Goal: Information Seeking & Learning: Learn about a topic

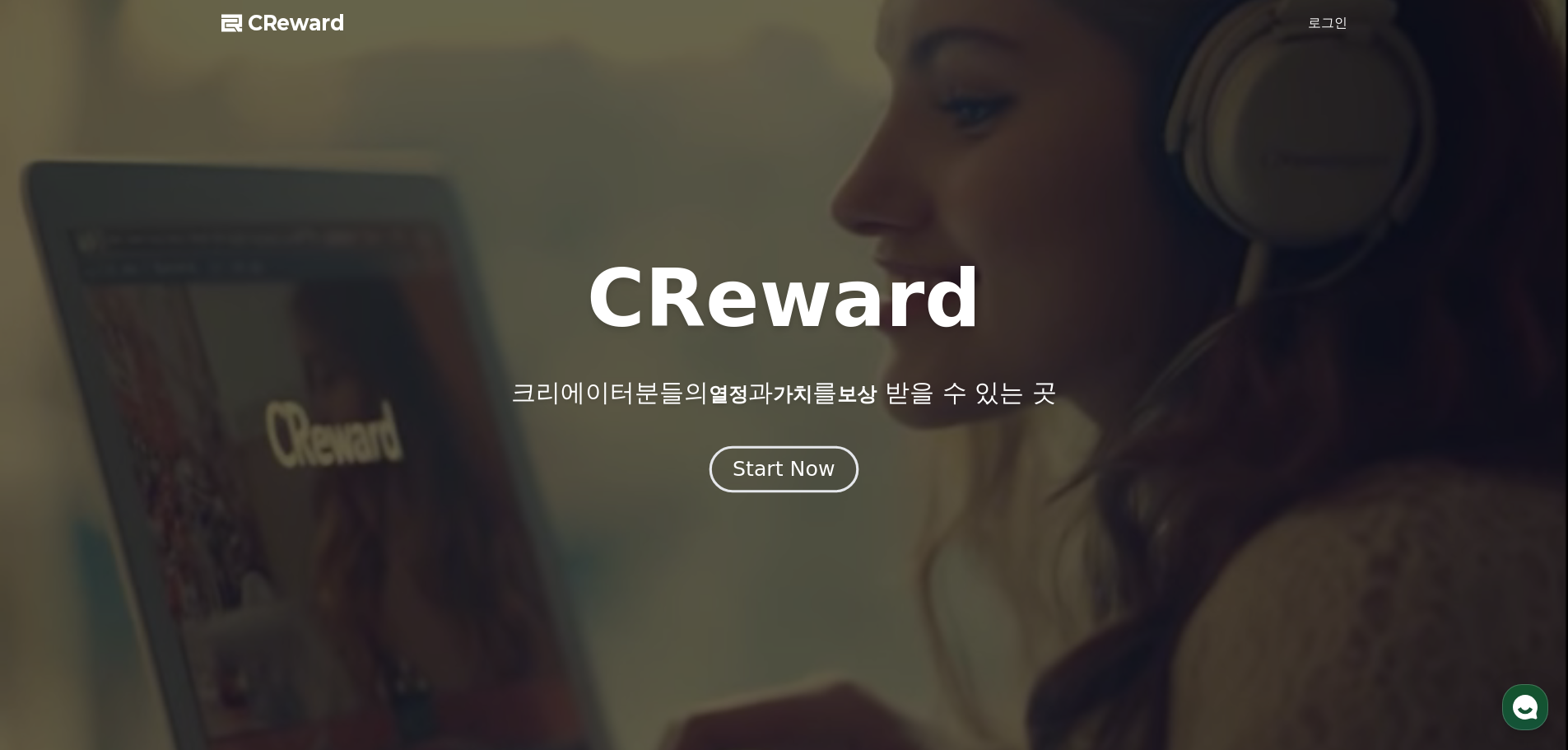
click at [791, 478] on div "Start Now" at bounding box center [783, 469] width 102 height 28
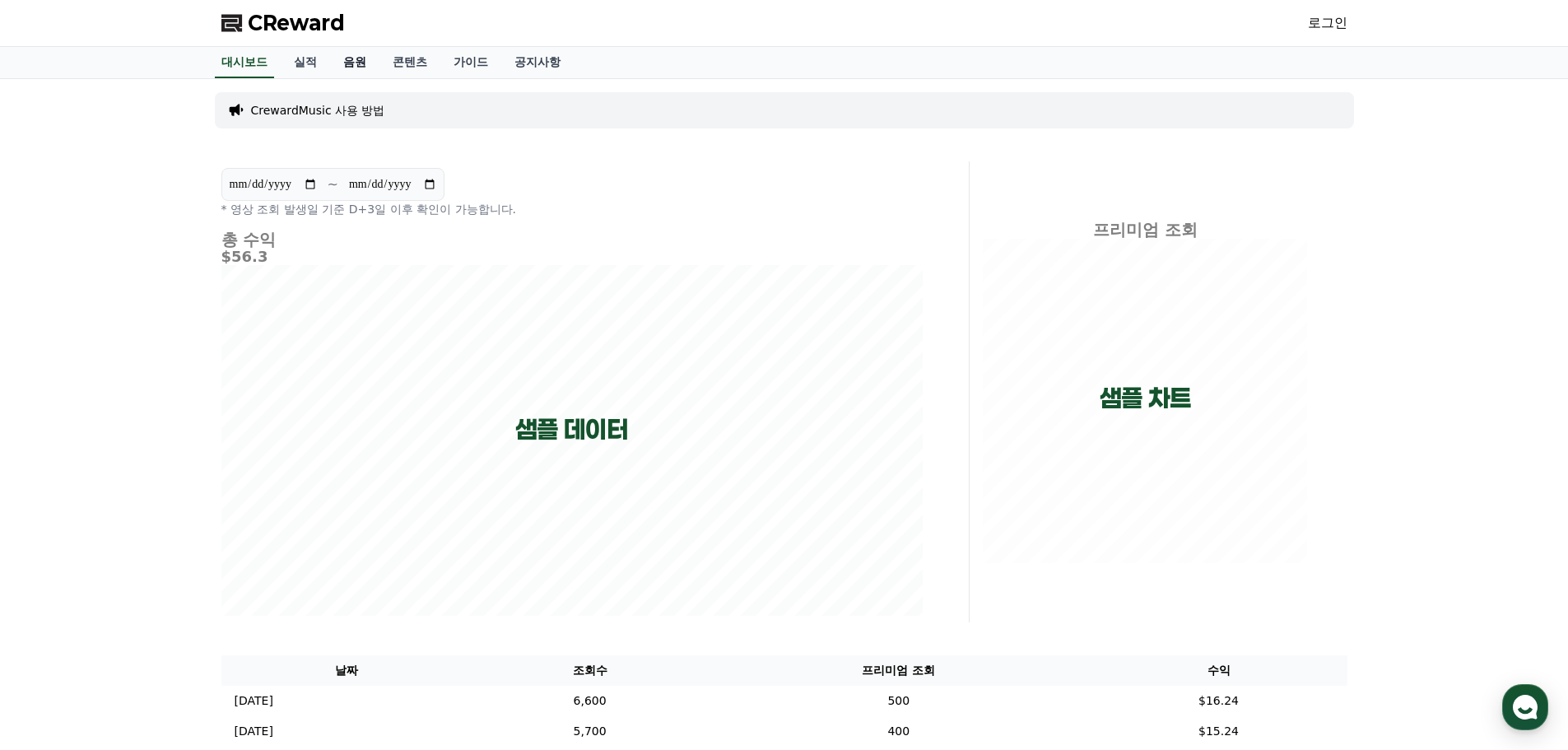
click at [352, 65] on link "음원" at bounding box center [355, 63] width 50 height 31
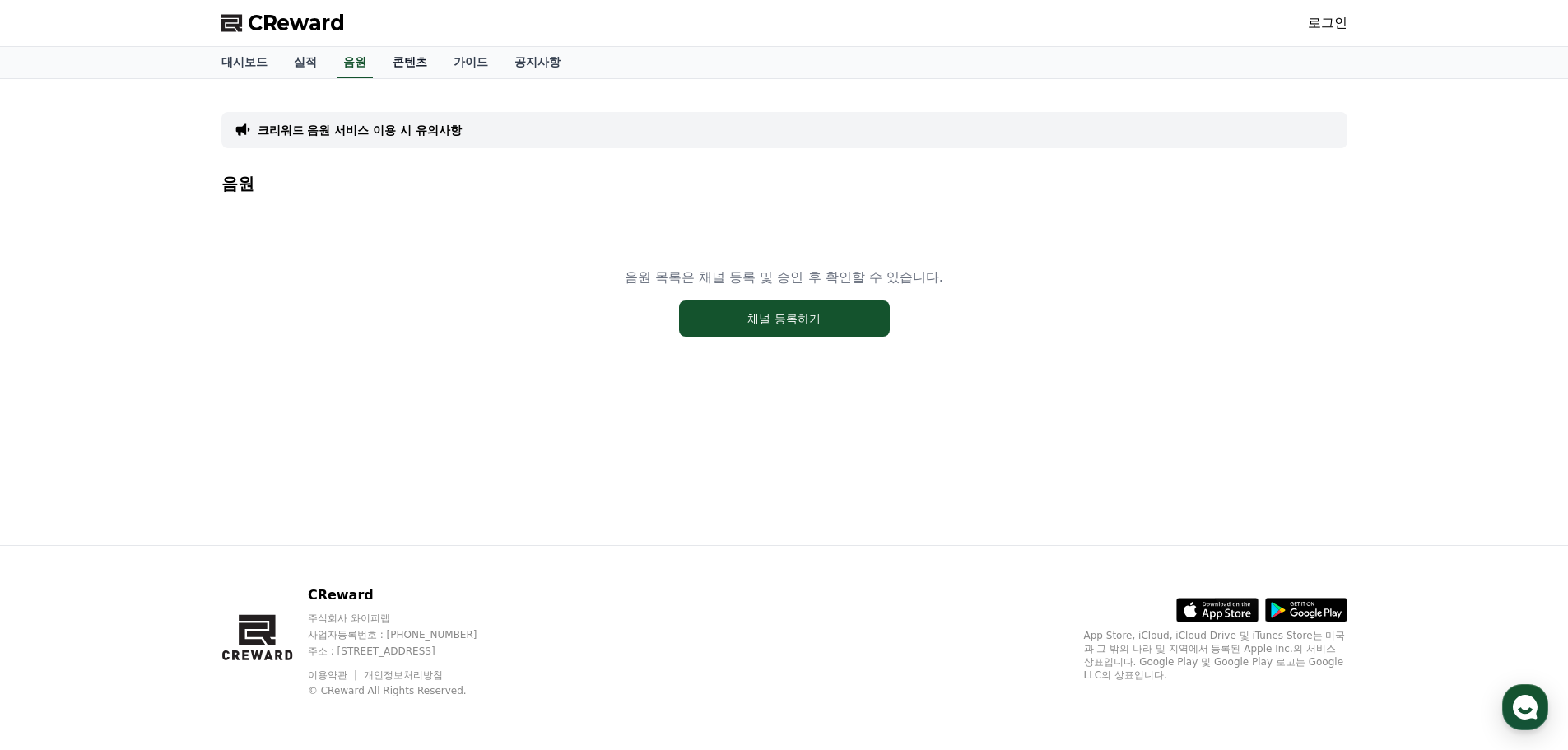
click at [400, 65] on link "콘텐츠" at bounding box center [410, 63] width 61 height 31
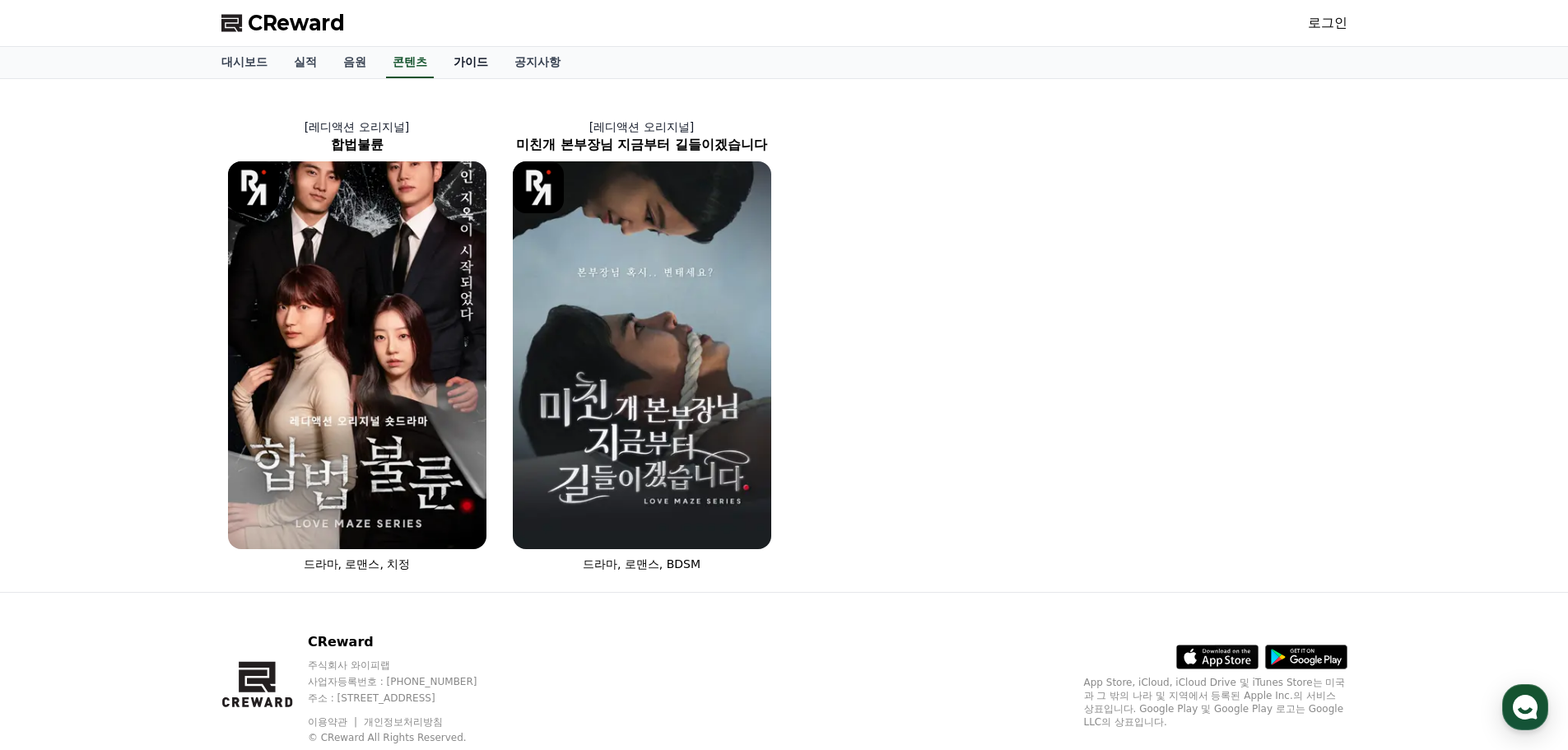
click at [470, 60] on link "가이드" at bounding box center [471, 63] width 61 height 31
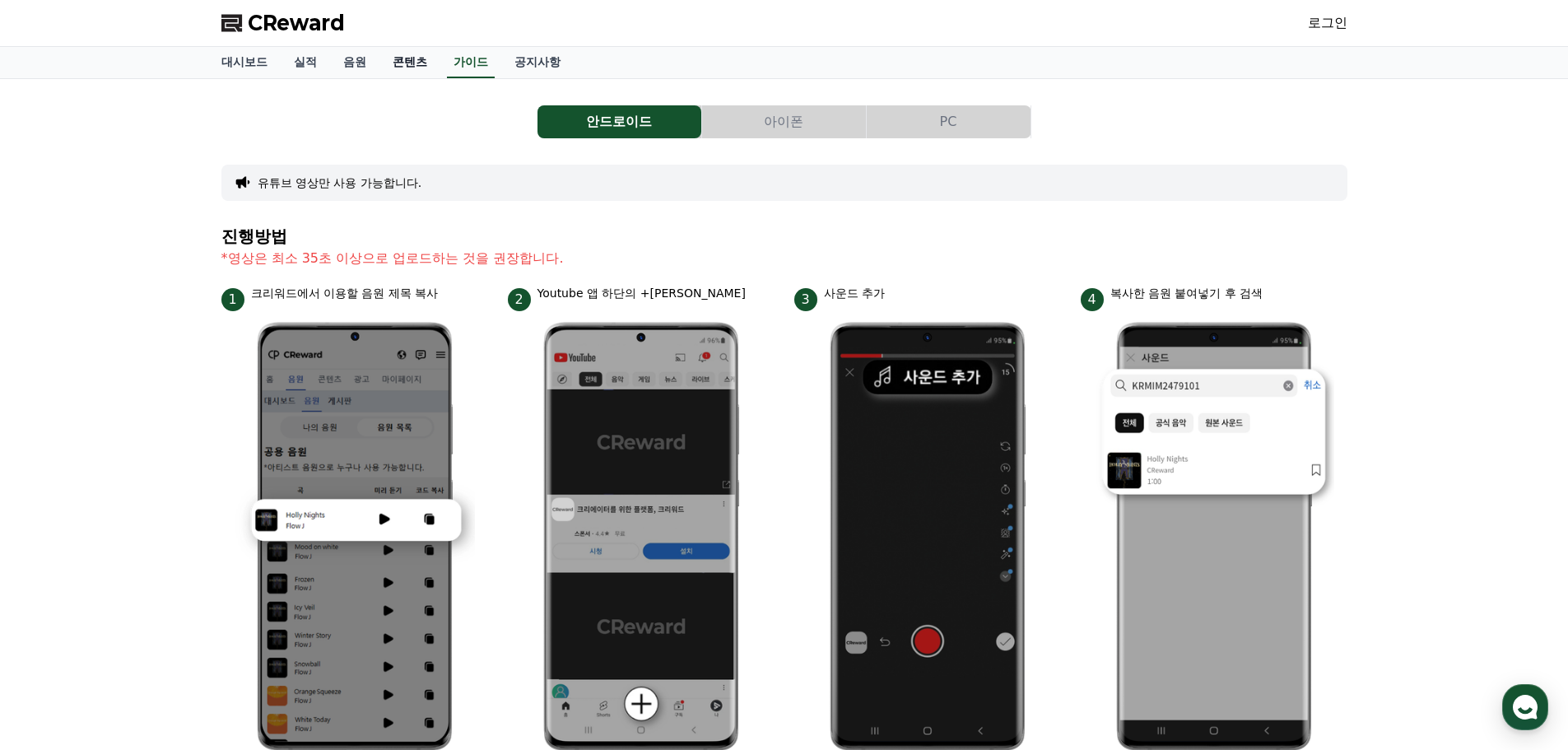
click at [400, 64] on link "콘텐츠" at bounding box center [410, 63] width 61 height 31
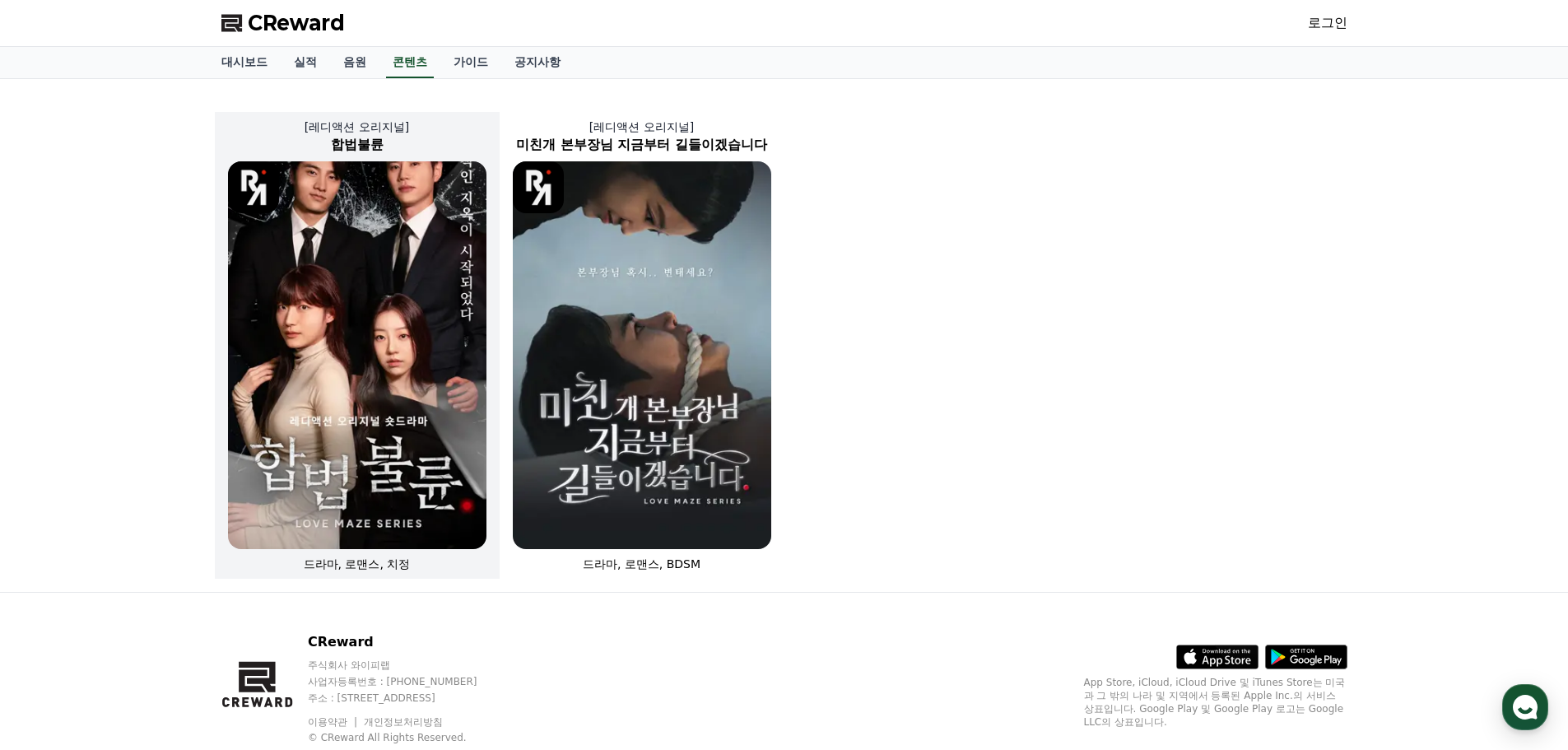
click at [418, 271] on img at bounding box center [357, 355] width 258 height 388
click at [539, 58] on link "공지사항" at bounding box center [538, 63] width 73 height 31
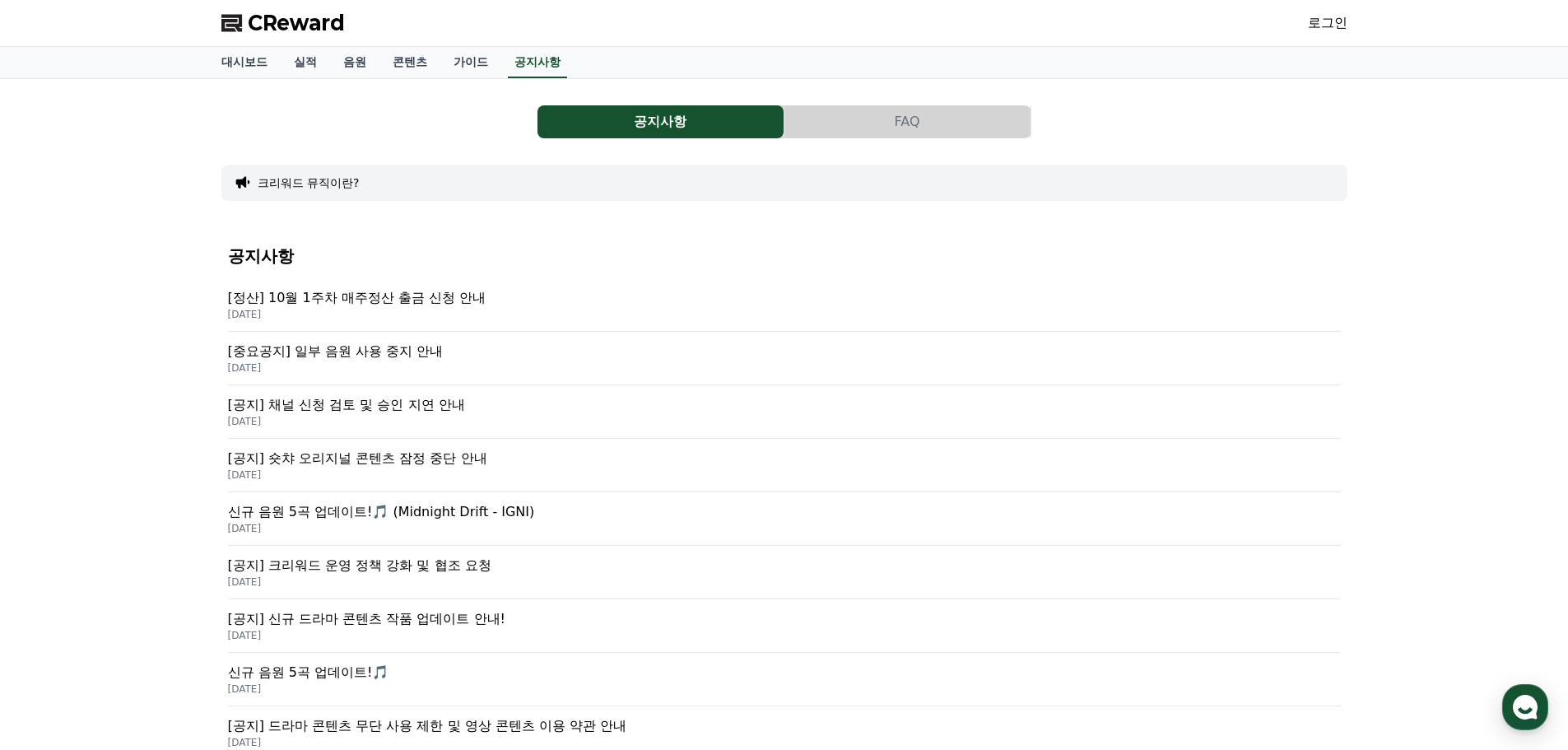
click at [431, 460] on p "[공지] 숏챠 오리지널 콘텐츠 잠정 중단 안내" at bounding box center [784, 459] width 1113 height 20
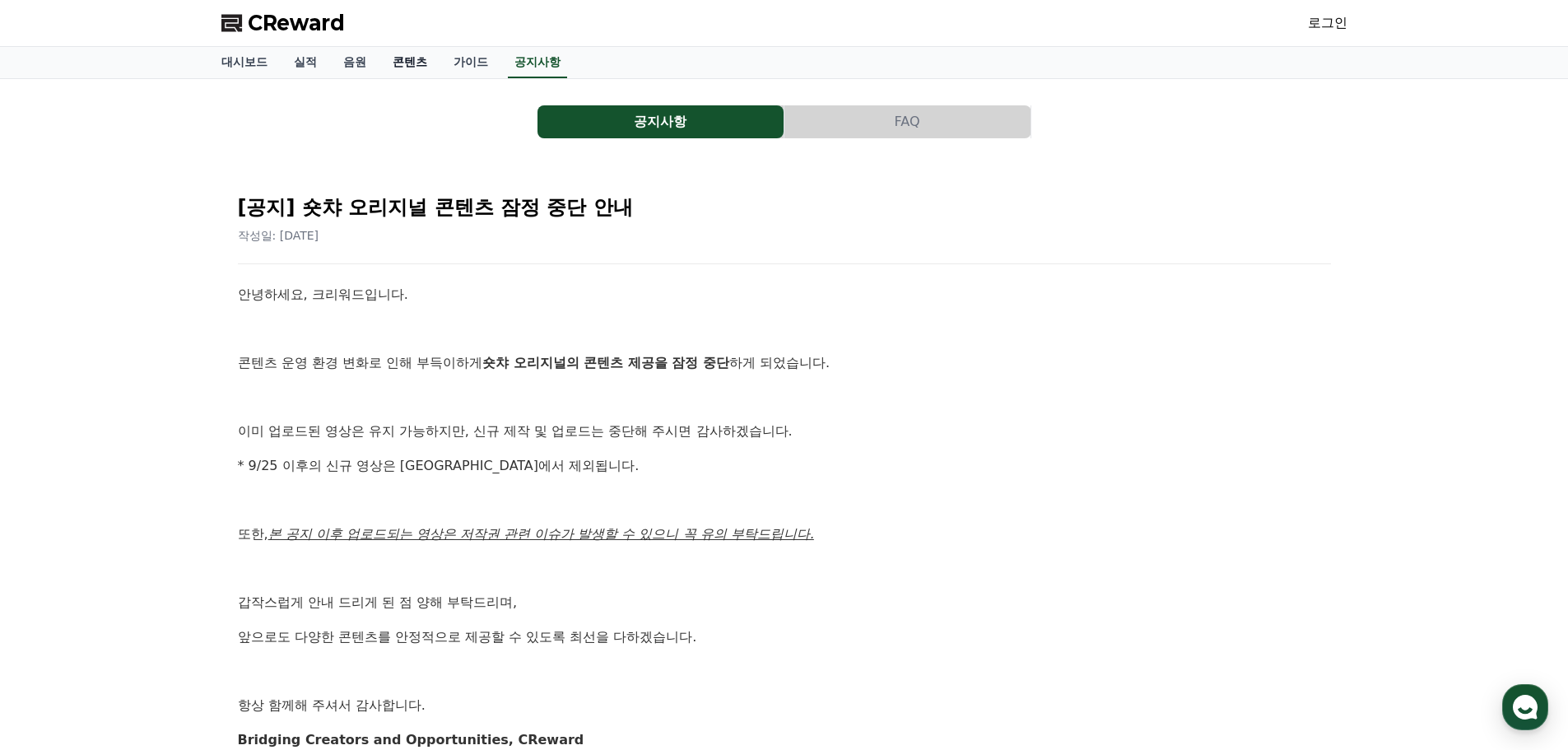
click at [413, 65] on link "콘텐츠" at bounding box center [410, 63] width 61 height 31
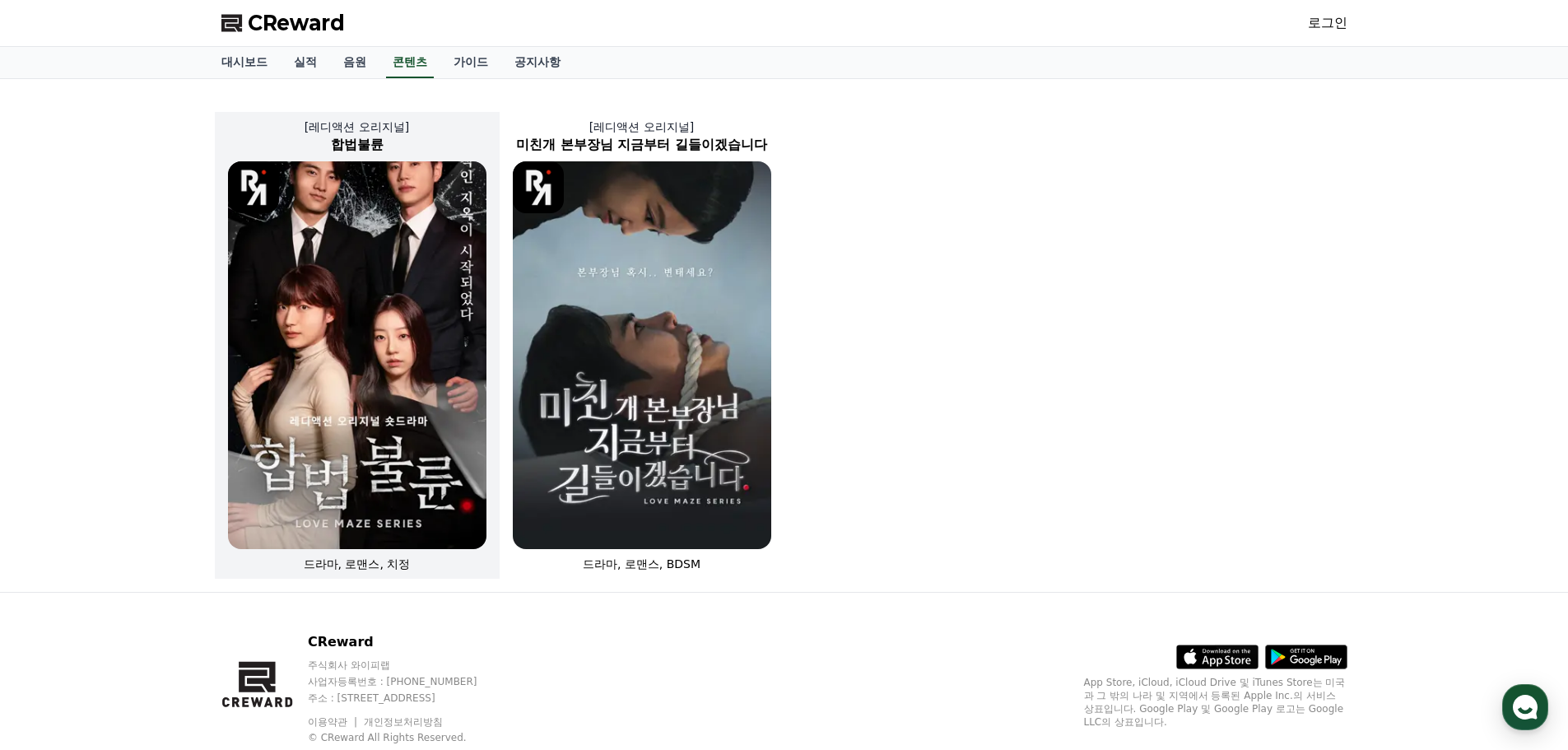
click at [374, 294] on img at bounding box center [357, 355] width 258 height 388
click at [285, 25] on span "CReward" at bounding box center [295, 23] width 97 height 26
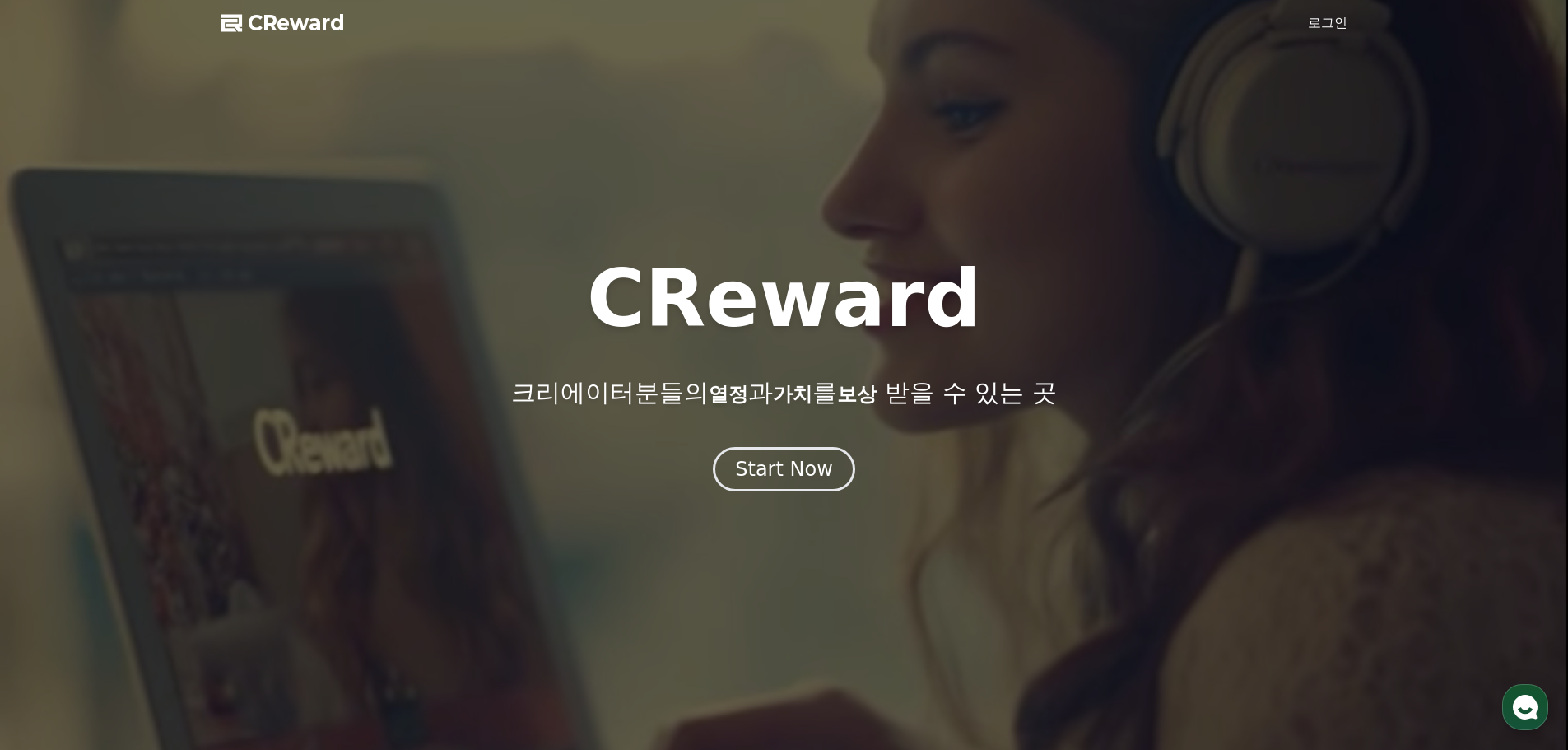
click at [1319, 19] on link "로그인" at bounding box center [1328, 23] width 40 height 20
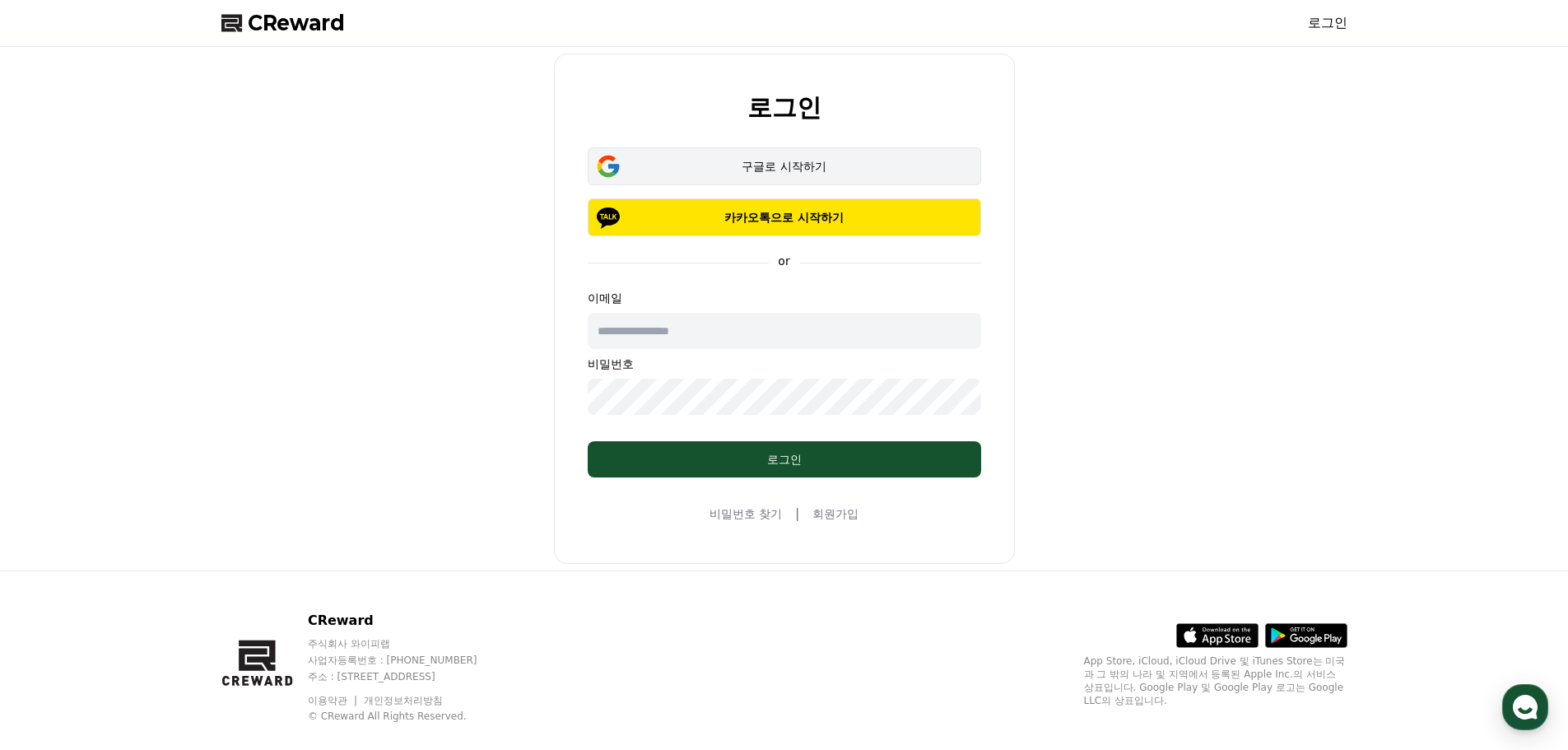
click at [783, 169] on div "구글로 시작하기" at bounding box center [784, 166] width 346 height 17
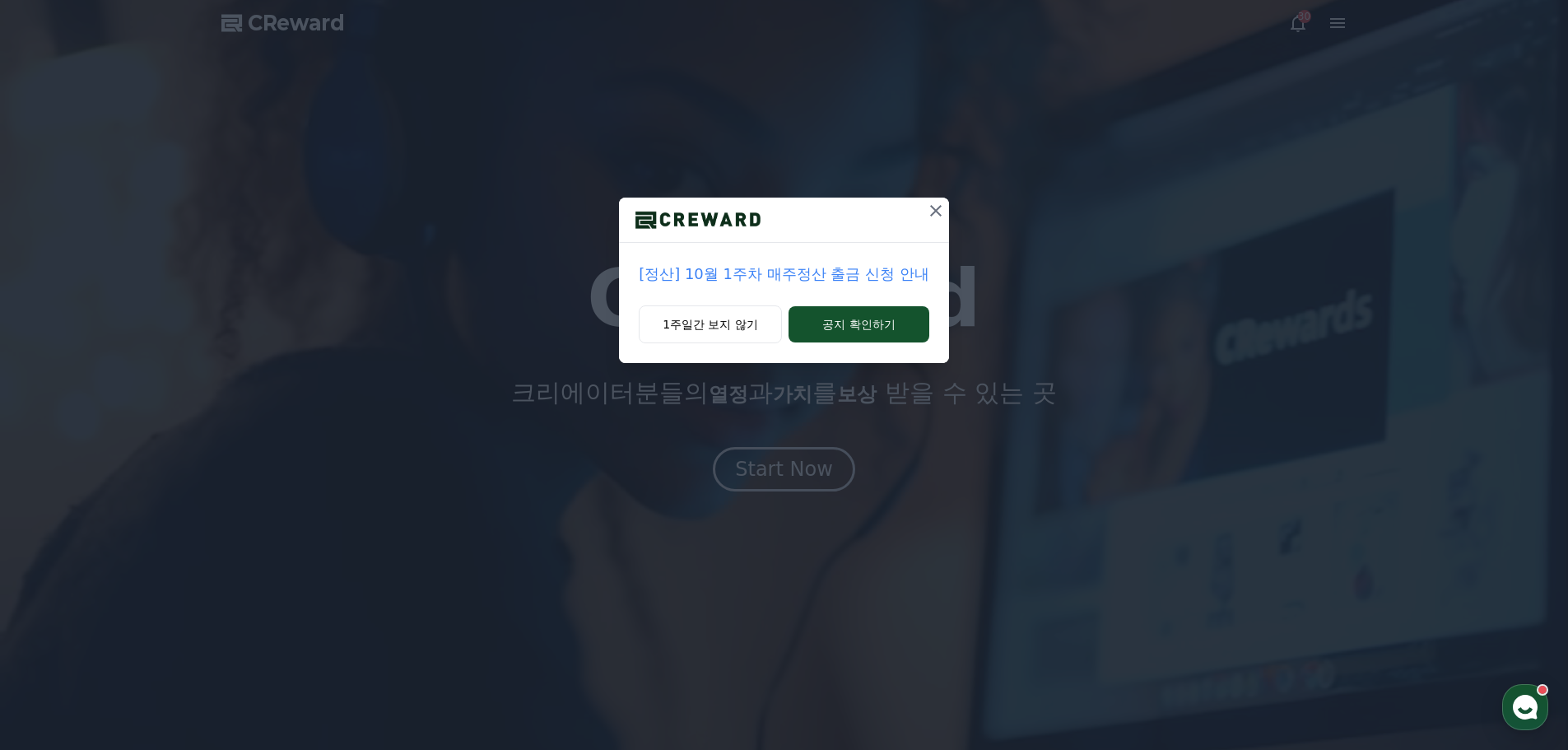
click at [935, 221] on button at bounding box center [936, 211] width 26 height 26
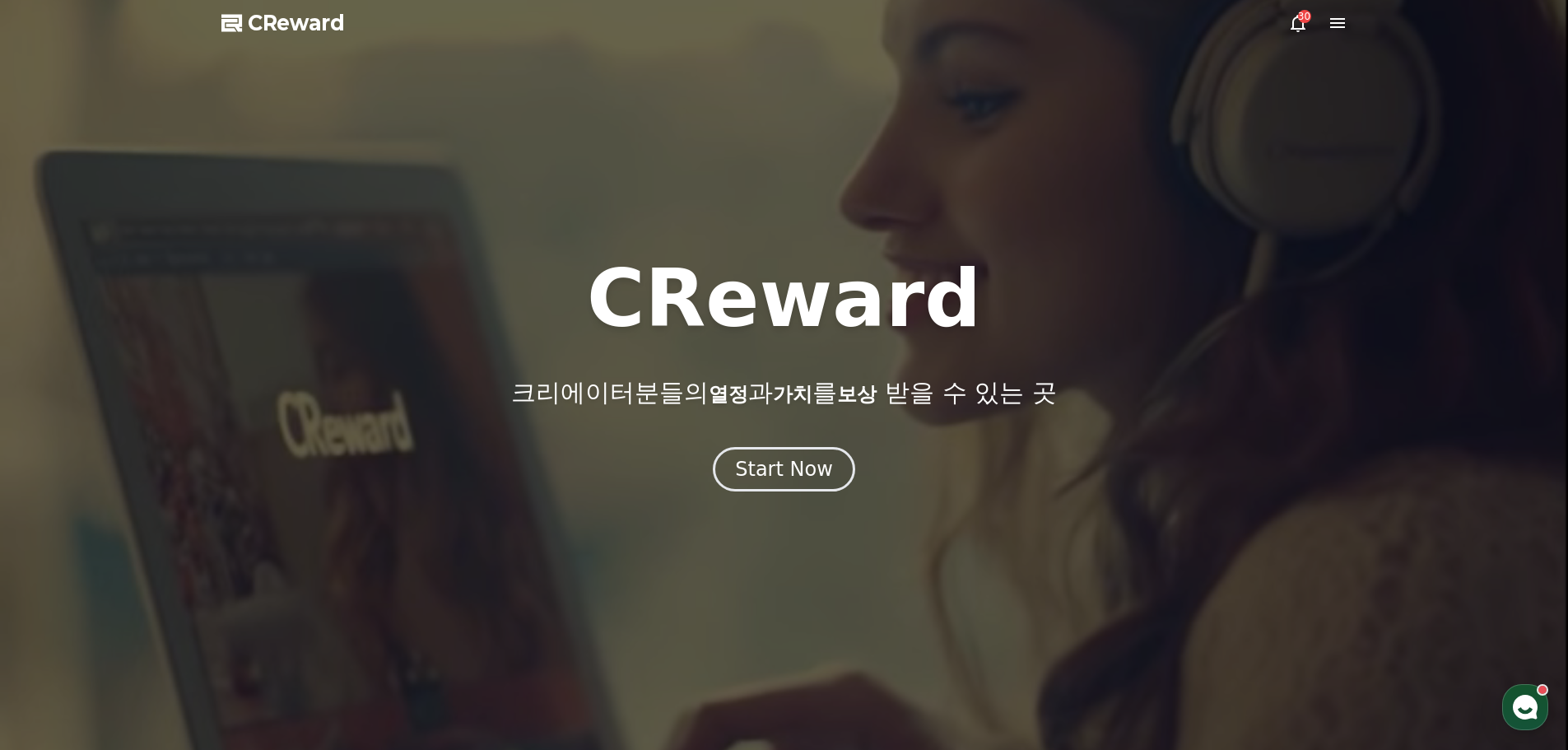
click at [1297, 24] on icon at bounding box center [1298, 23] width 20 height 20
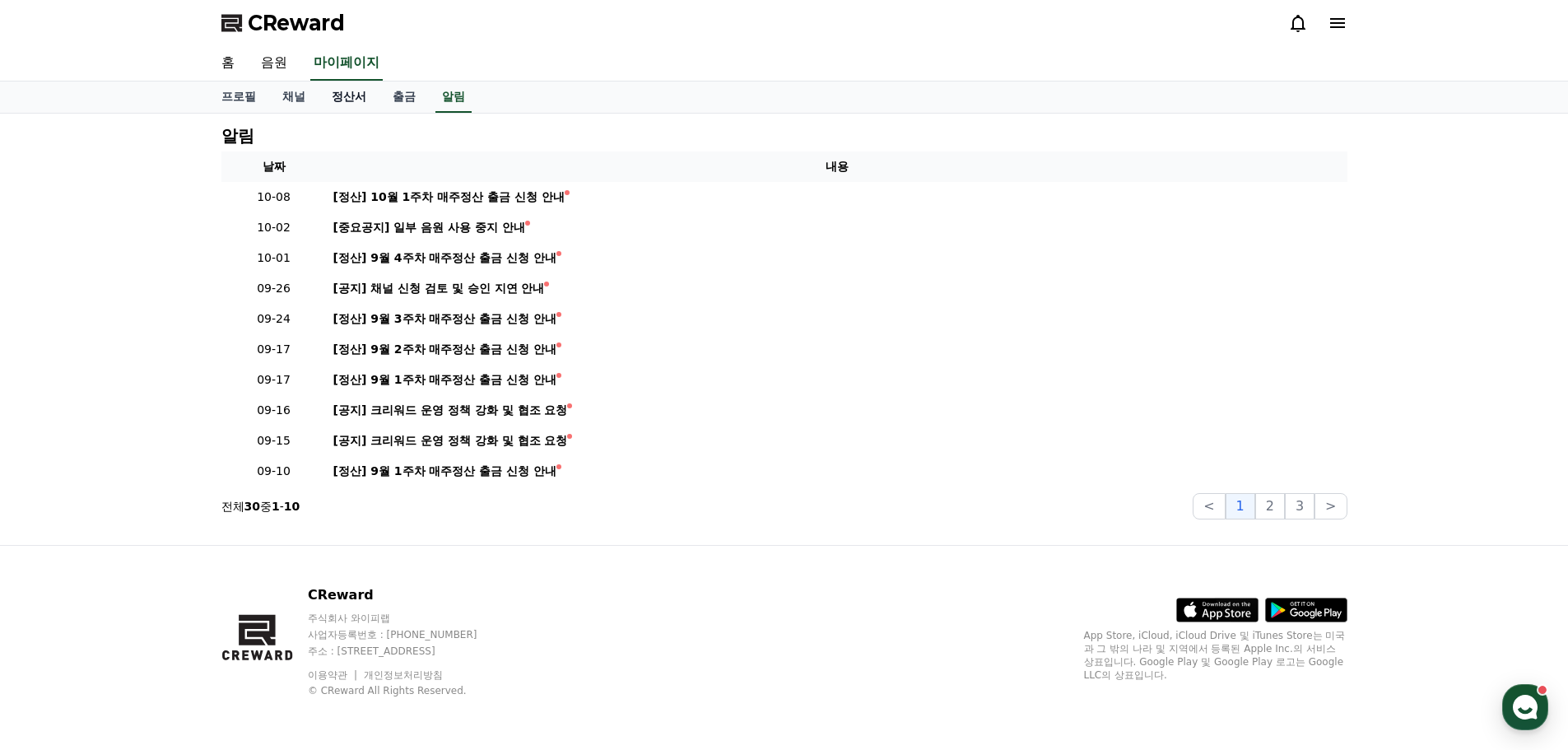
click at [348, 99] on link "정산서" at bounding box center [349, 97] width 61 height 31
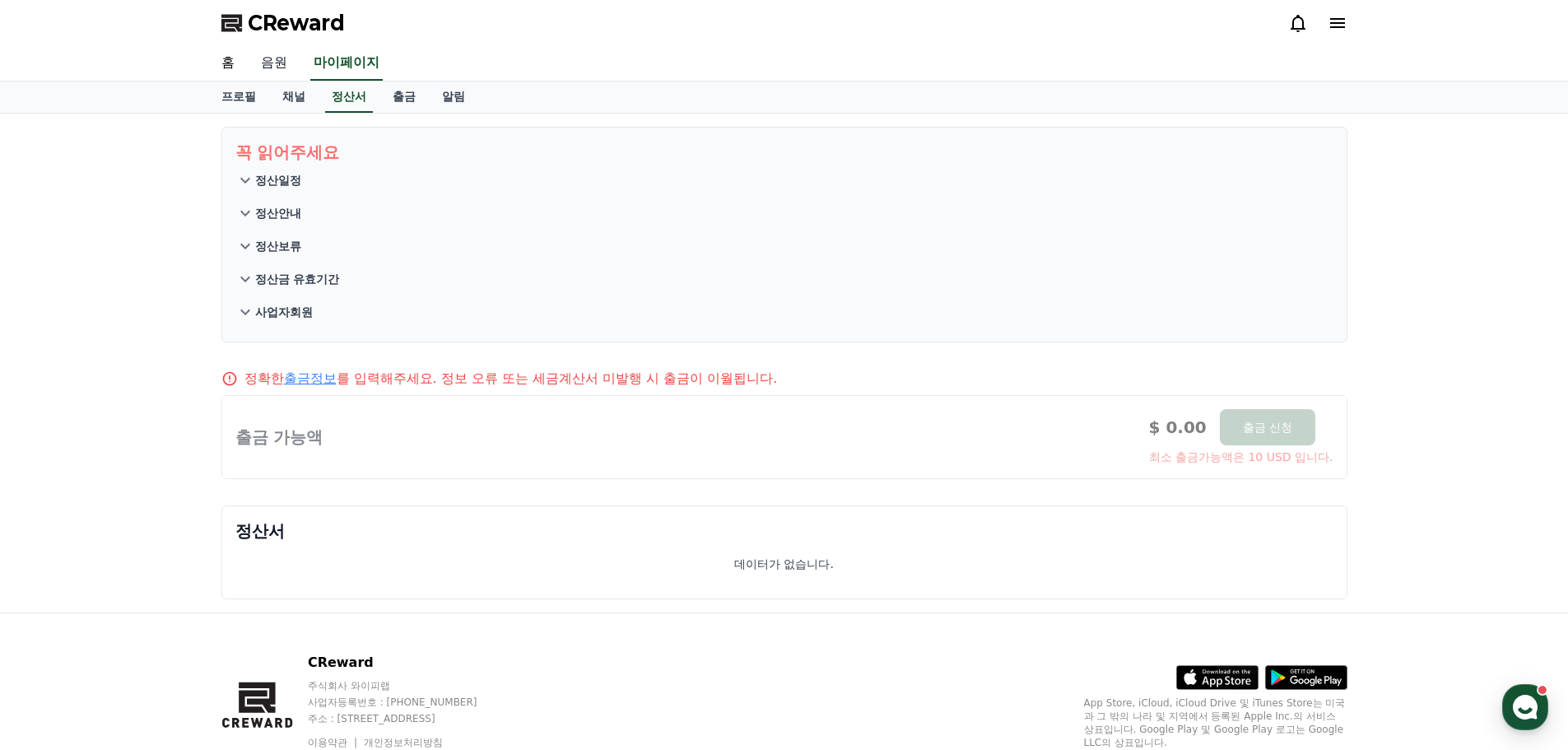
click at [272, 63] on link "음원" at bounding box center [274, 64] width 53 height 35
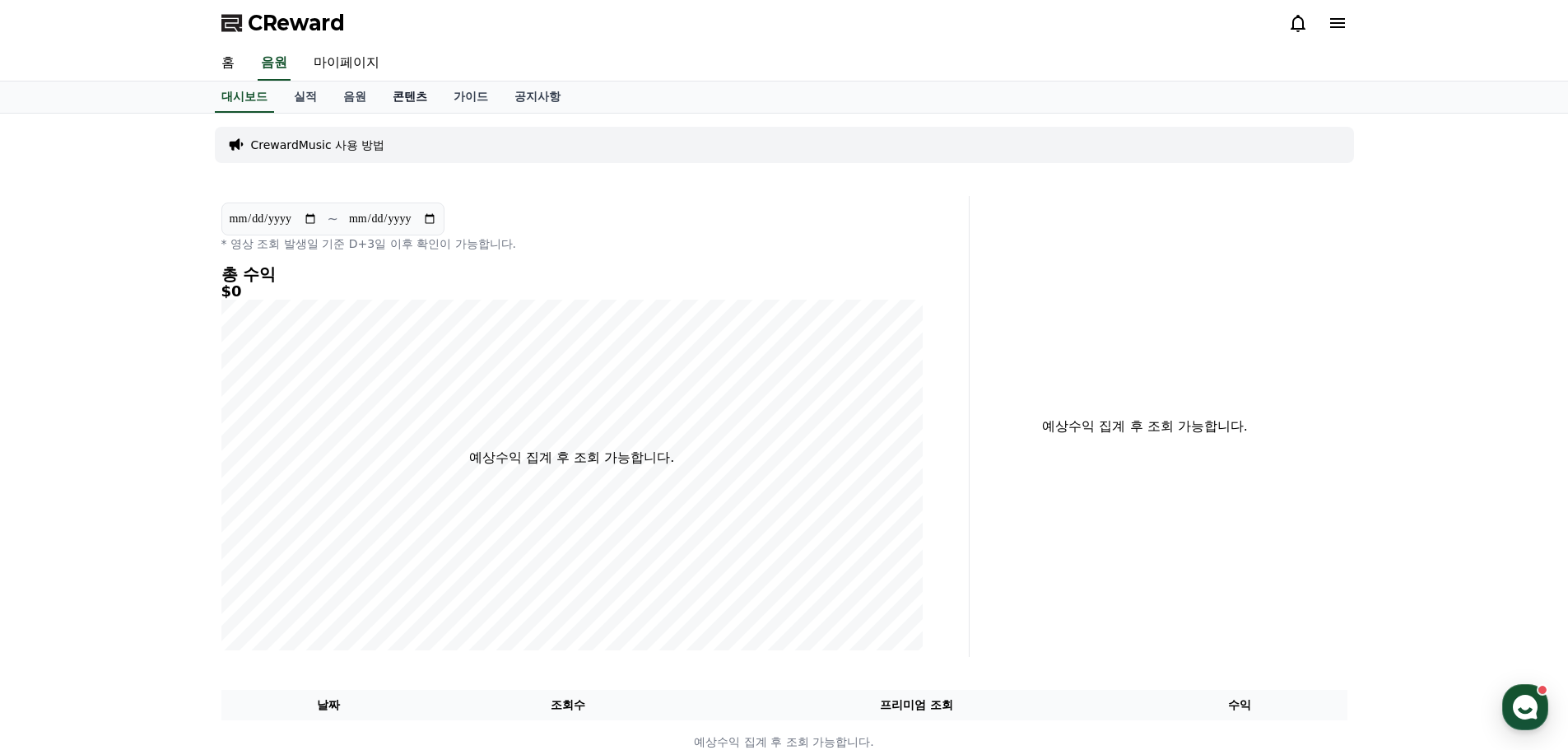
click at [399, 94] on link "콘텐츠" at bounding box center [410, 97] width 61 height 31
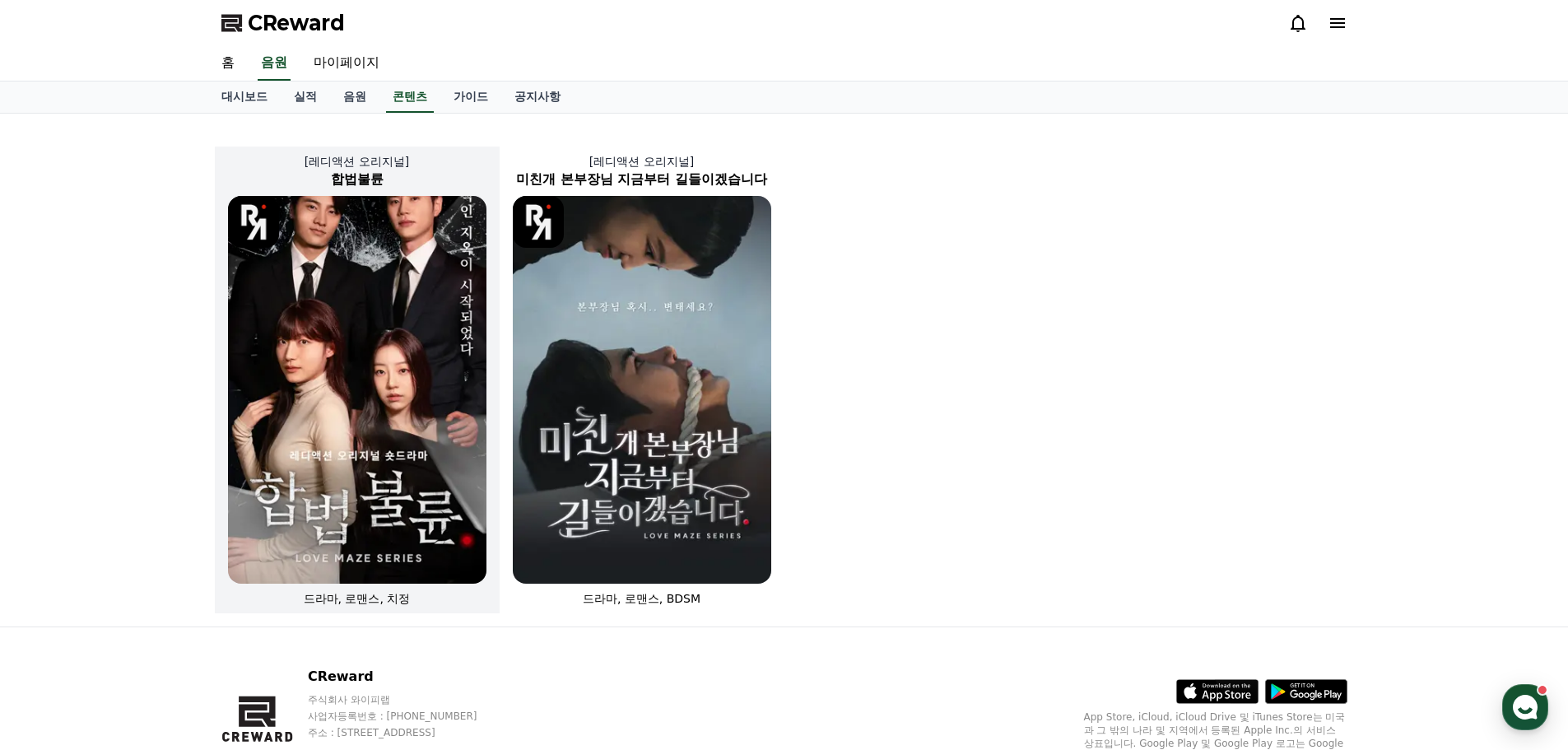
click at [373, 382] on img at bounding box center [357, 390] width 258 height 388
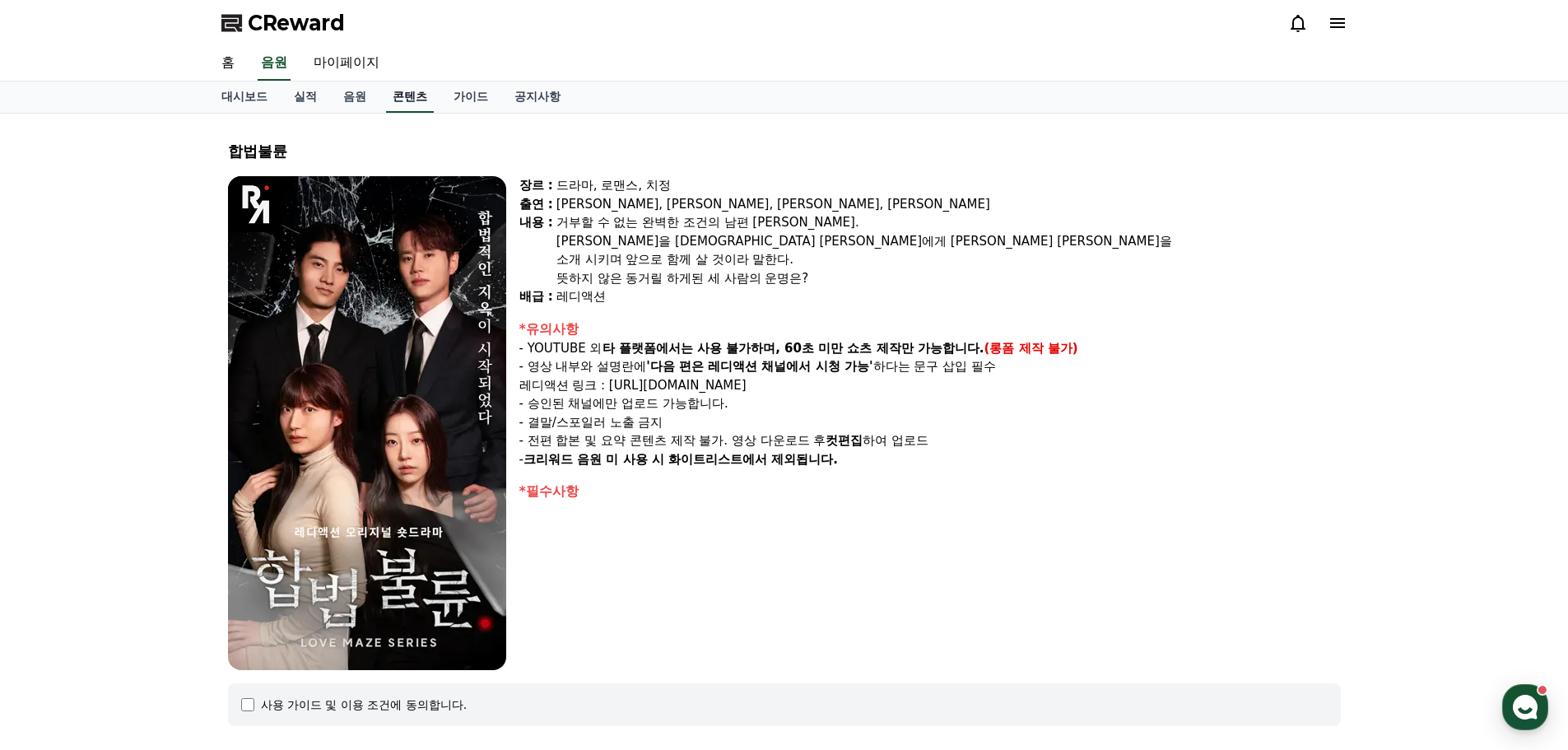
click at [408, 102] on link "콘텐츠" at bounding box center [410, 97] width 48 height 31
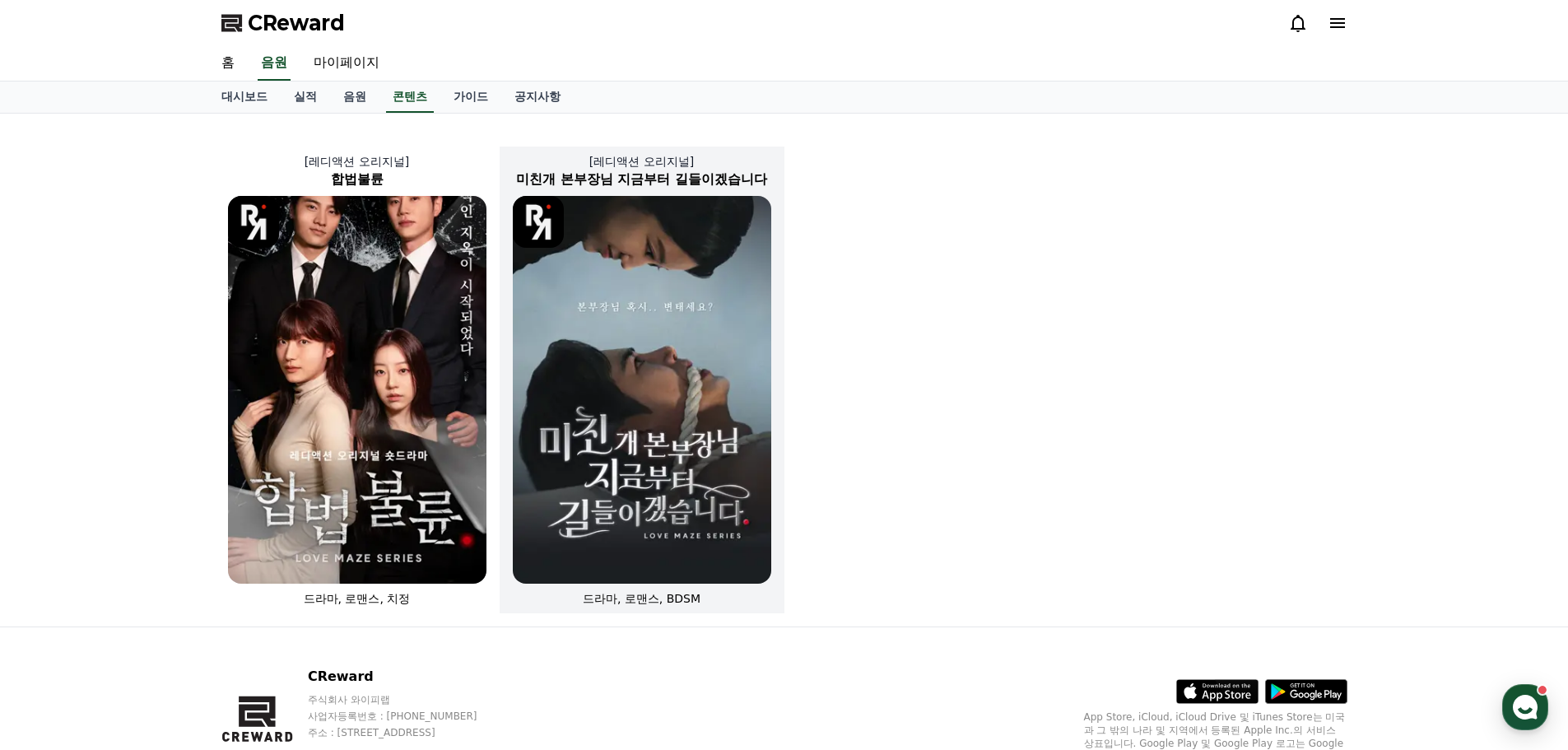
click at [674, 382] on img at bounding box center [642, 390] width 258 height 388
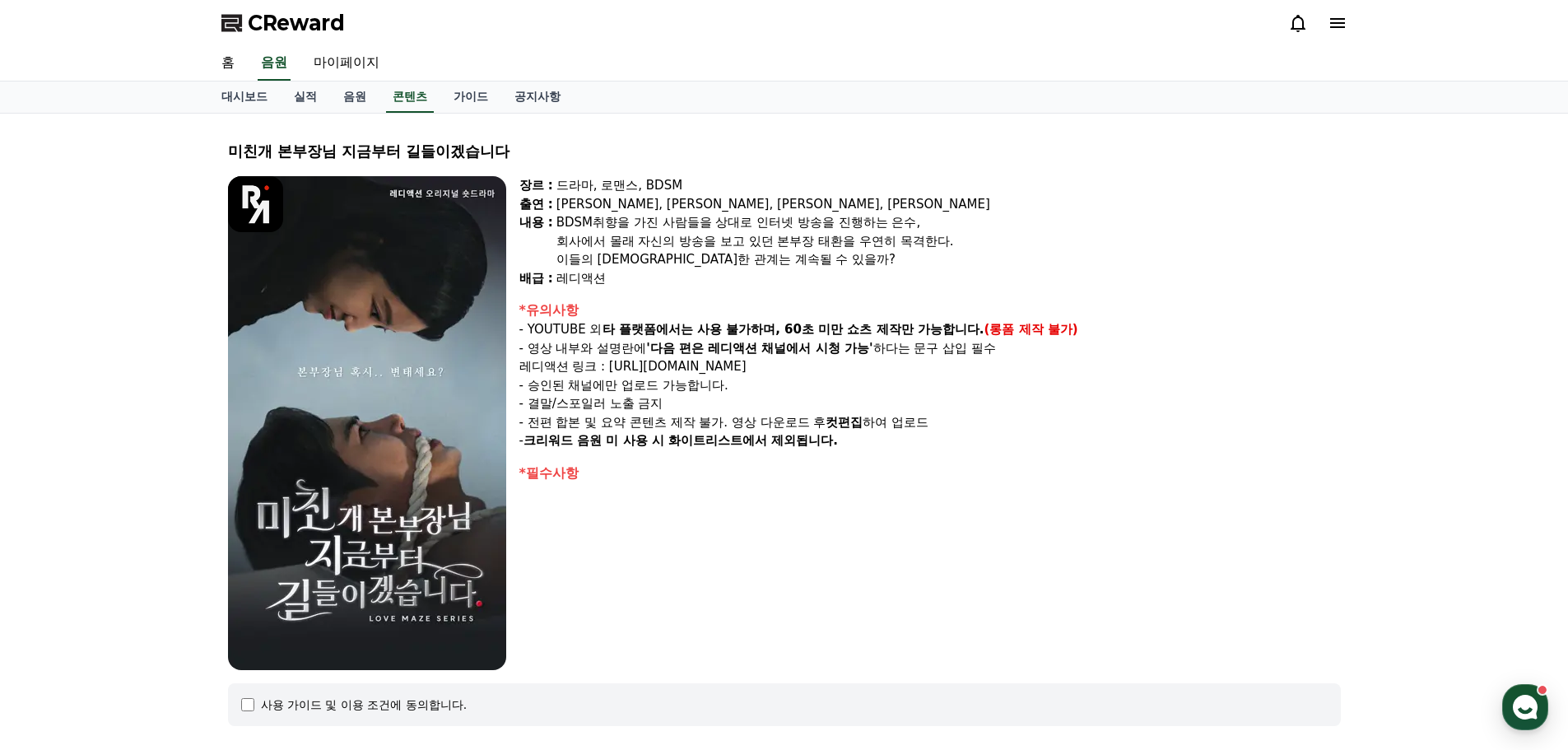
drag, startPoint x: 713, startPoint y: 350, endPoint x: 758, endPoint y: 351, distance: 45.0
click at [758, 351] on strong "'다음 편은 레디액션 채널에서 시청 가능'" at bounding box center [760, 349] width 227 height 15
copy strong "레디액션"
drag, startPoint x: 232, startPoint y: 153, endPoint x: 515, endPoint y: 161, distance: 283.1
click at [515, 161] on div "미친개 본부장님 지금부터 길들이겠습니다" at bounding box center [784, 151] width 1113 height 23
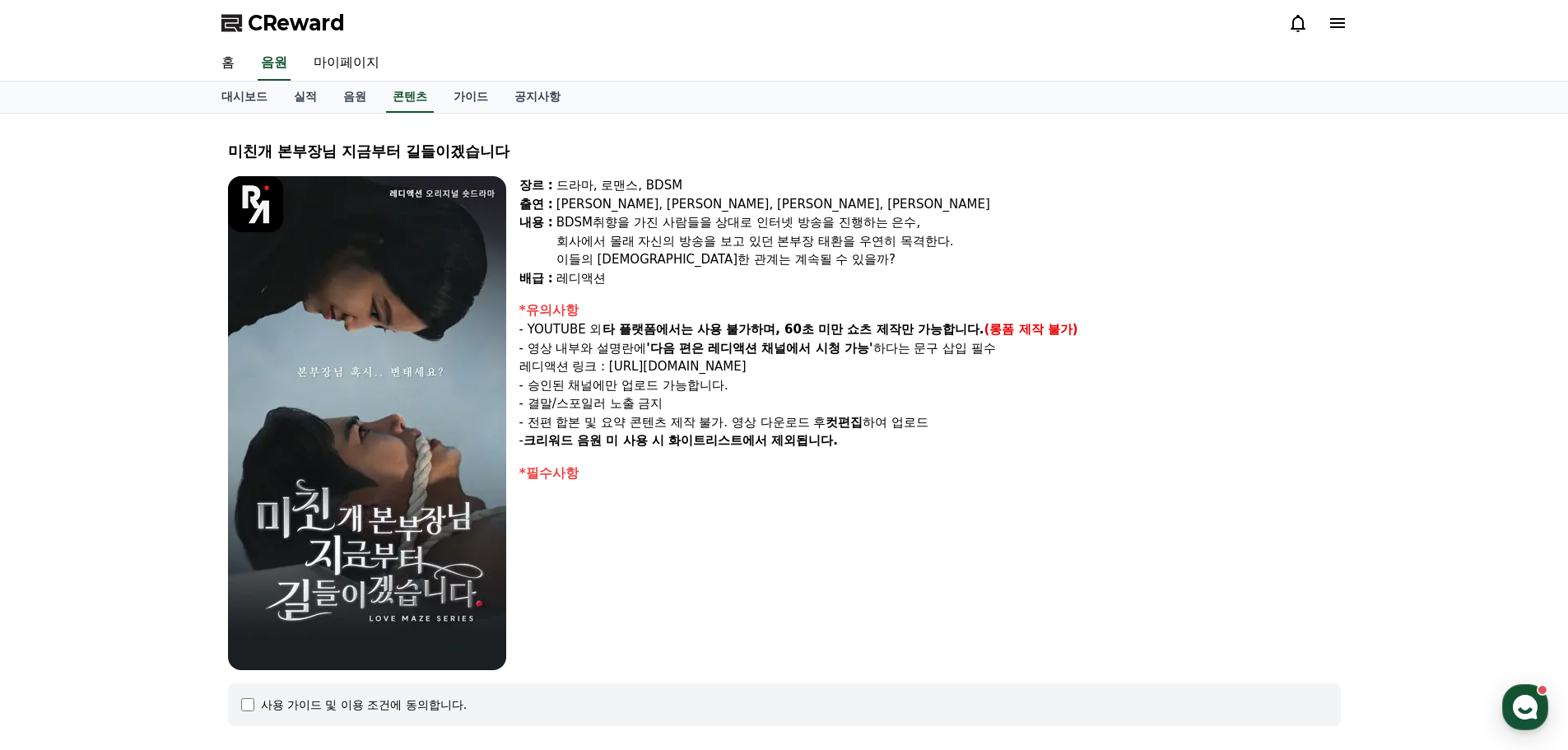
copy div "미친개 본부장님 지금부터 길들이겠습니다"
